Goal: Transaction & Acquisition: Purchase product/service

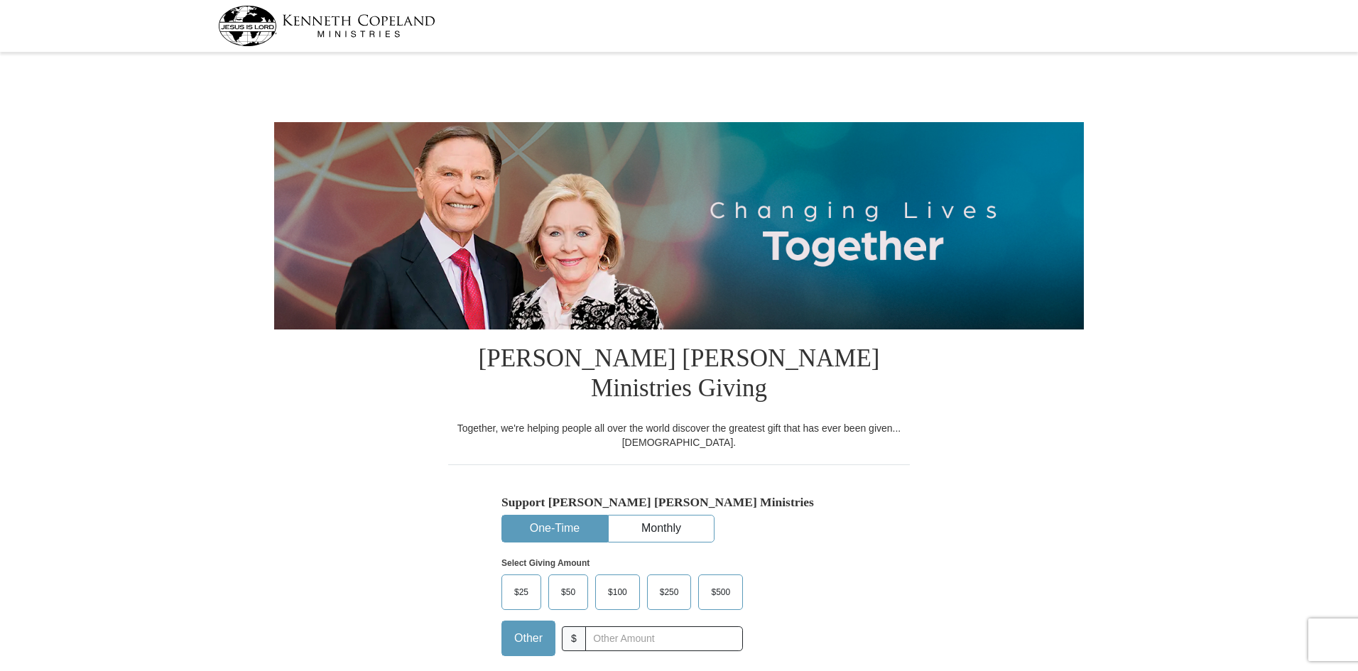
select select "[GEOGRAPHIC_DATA]"
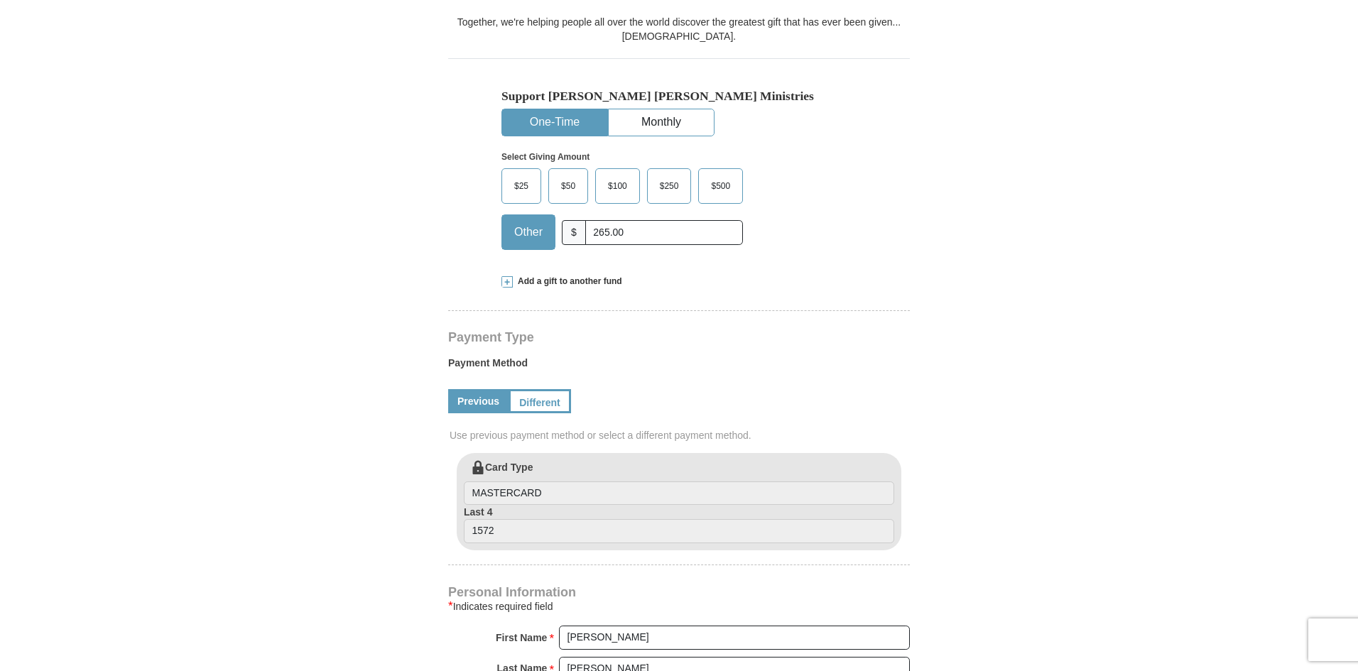
scroll to position [405, 0]
type input "265.00"
click at [415, 496] on form "[PERSON_NAME] [PERSON_NAME] Ministries Giving Together, we're helping people al…" at bounding box center [679, 435] width 810 height 1569
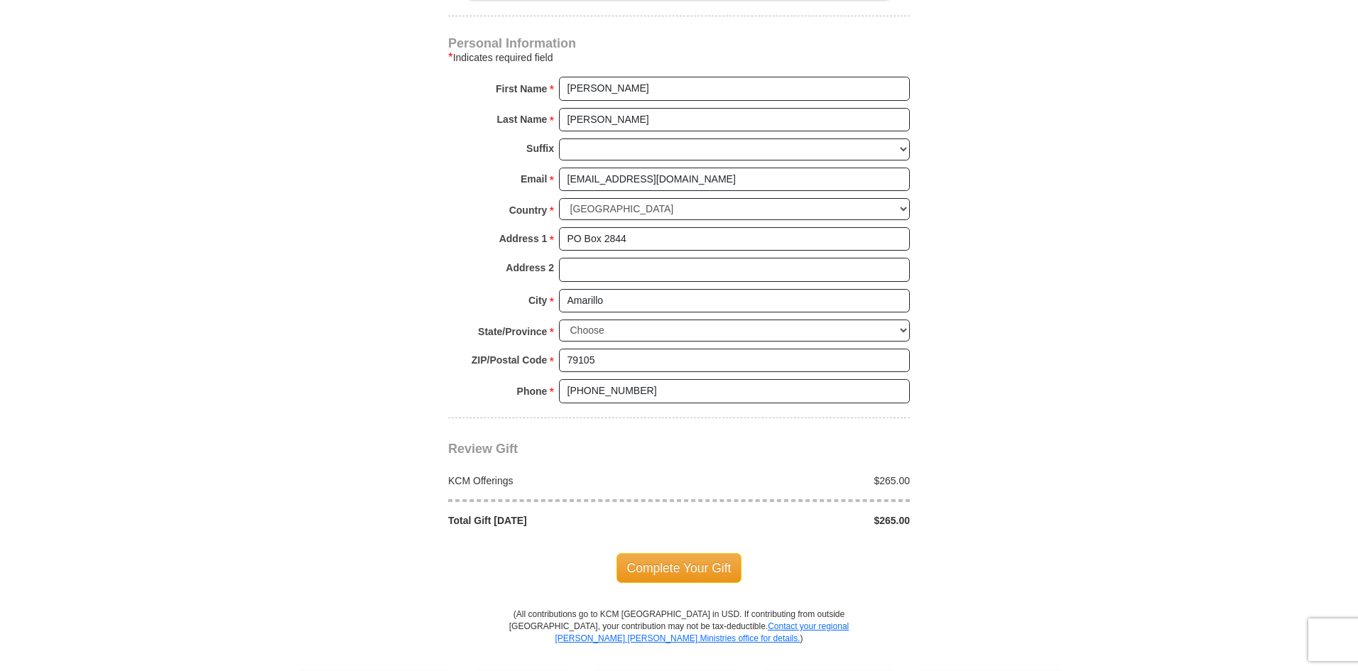
scroll to position [974, 0]
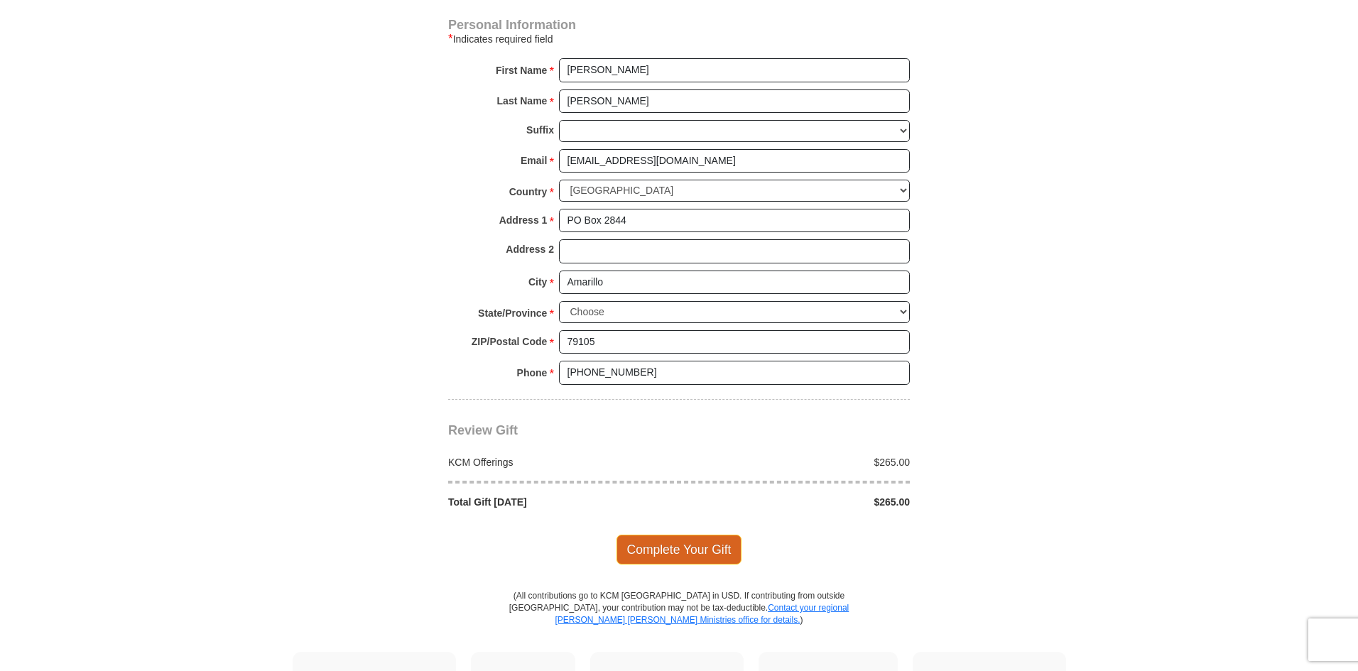
click at [689, 535] on span "Complete Your Gift" at bounding box center [679, 550] width 126 height 30
